Goal: Information Seeking & Learning: Learn about a topic

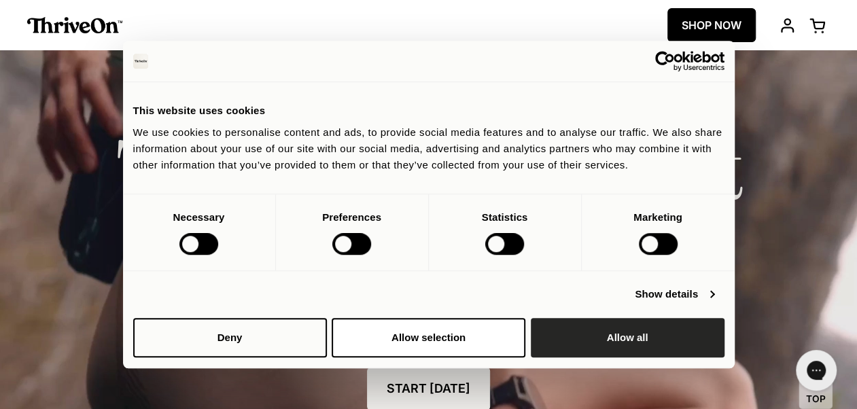
click at [637, 344] on button "Allow all" at bounding box center [628, 337] width 194 height 39
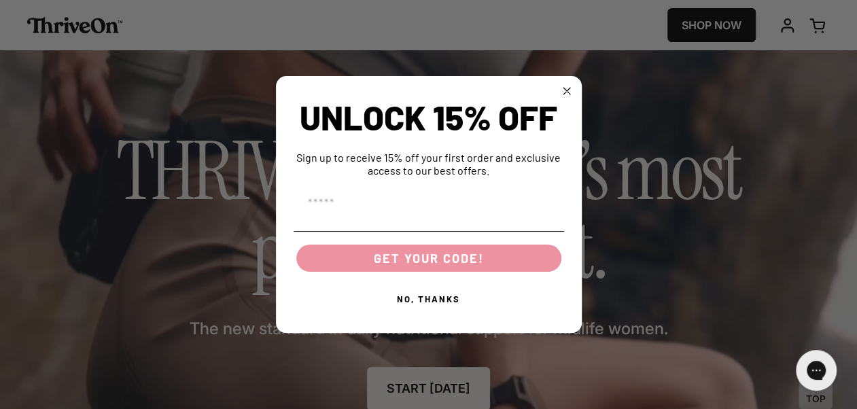
click at [562, 87] on circle "Close dialog" at bounding box center [566, 91] width 16 height 16
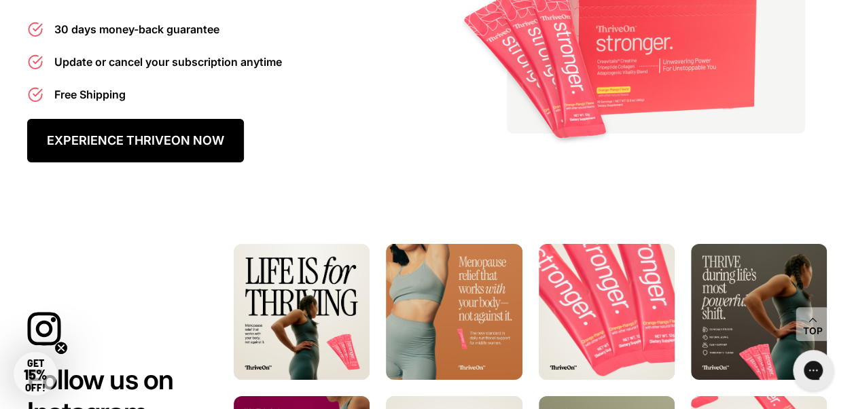
scroll to position [7473, 0]
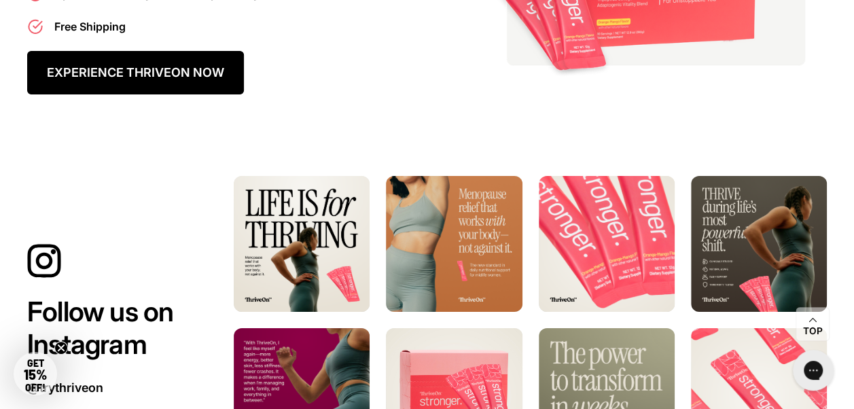
click at [33, 244] on icon at bounding box center [44, 261] width 34 height 34
click at [56, 244] on icon at bounding box center [43, 260] width 33 height 33
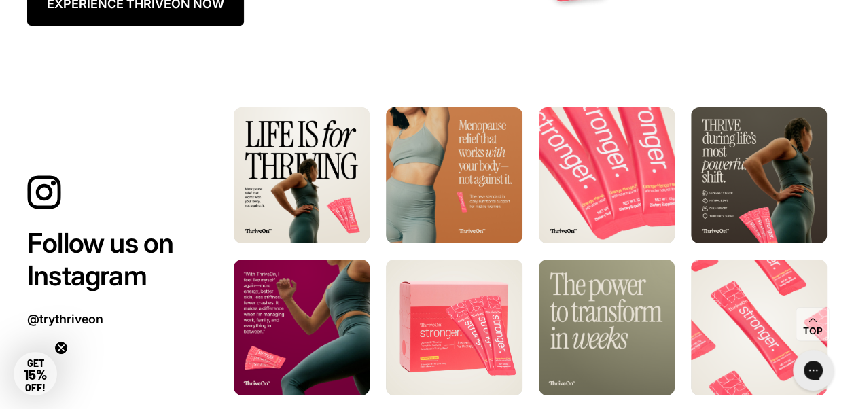
scroll to position [7609, 0]
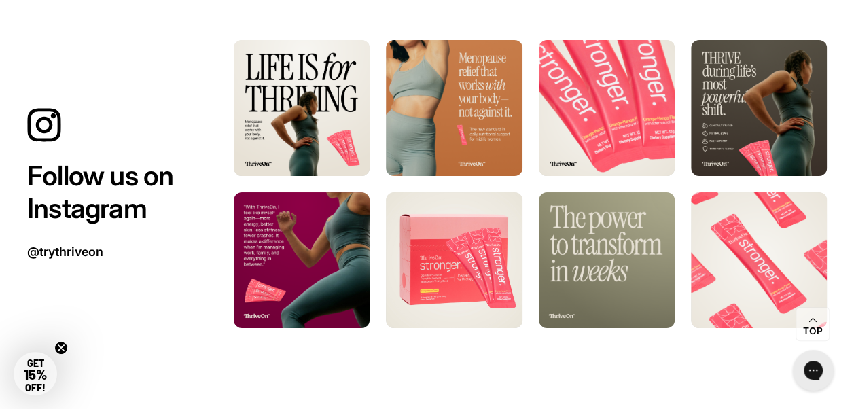
click at [101, 160] on h2 "Follow us on Instagram" at bounding box center [108, 192] width 163 height 65
click at [76, 245] on span "@trythriveon" at bounding box center [65, 253] width 76 height 16
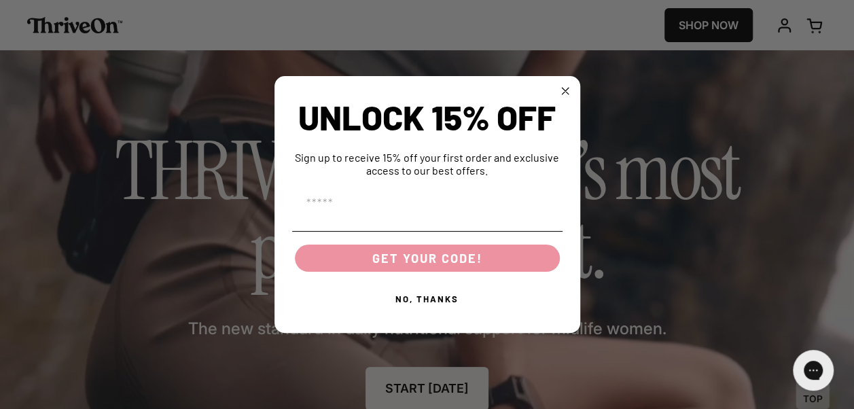
click at [574, 87] on form "UNLOCK 15% OFF Sign up to receive 15% off your first order and exclusive access…" at bounding box center [427, 204] width 306 height 257
click at [560, 92] on circle "Close dialog" at bounding box center [565, 91] width 16 height 16
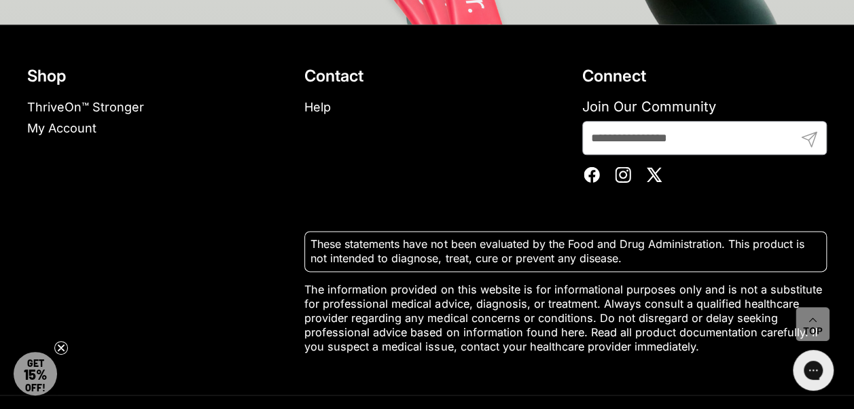
scroll to position [8432, 0]
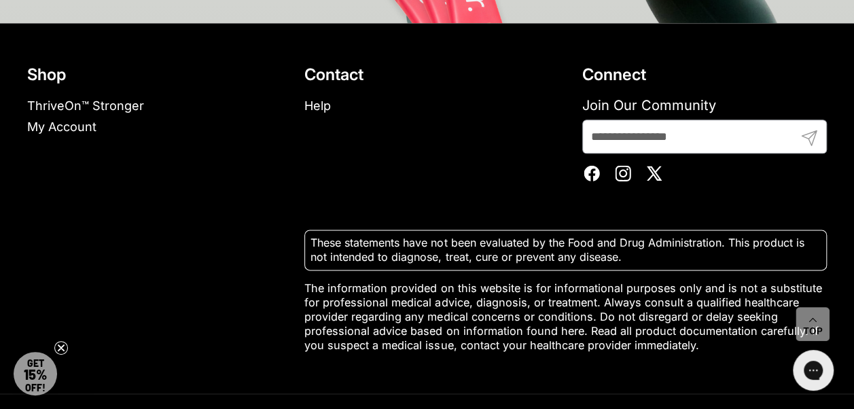
click at [92, 99] on link "ThriveOn™ Stronger" at bounding box center [85, 106] width 117 height 14
